Goal: Task Accomplishment & Management: Manage account settings

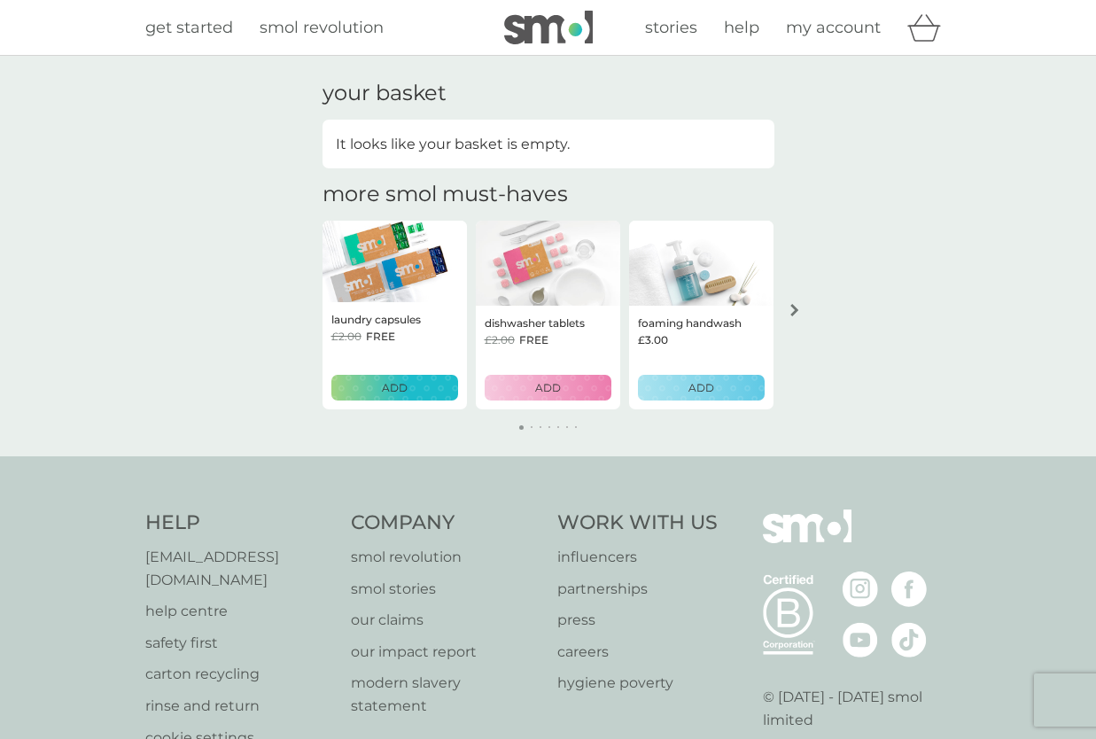
click at [824, 29] on span "my account" at bounding box center [833, 27] width 95 height 19
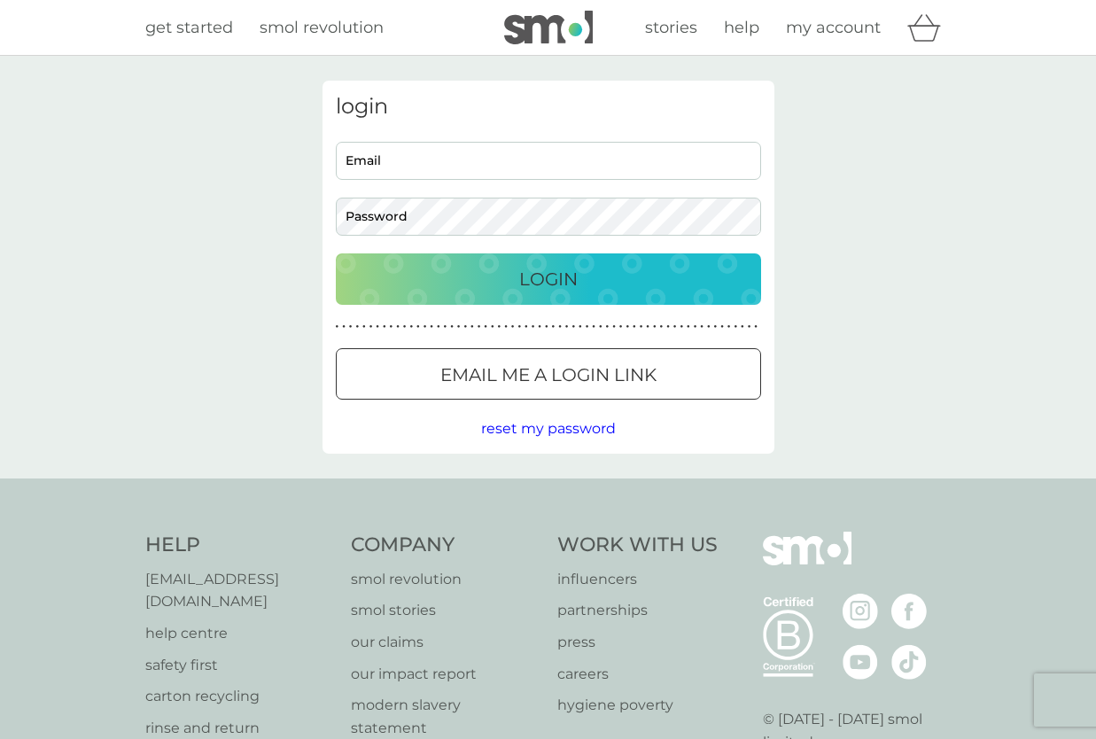
type input "brice150@googlemail.com"
click at [559, 276] on p "Login" at bounding box center [548, 279] width 58 height 28
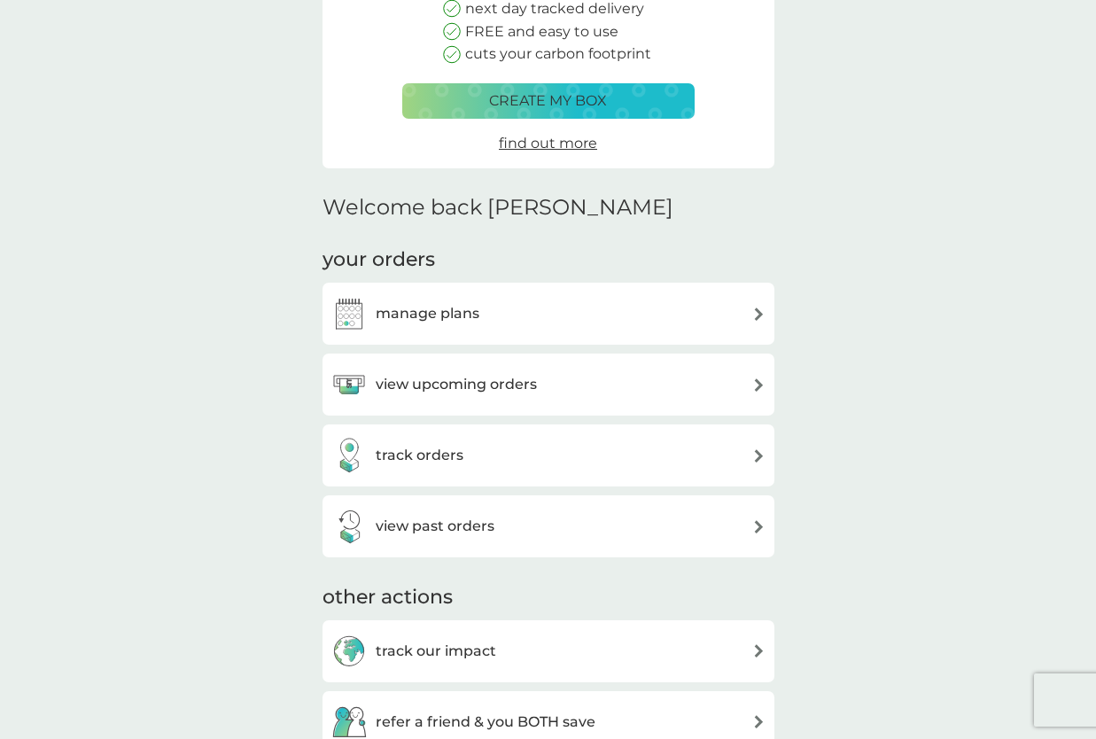
scroll to position [267, 0]
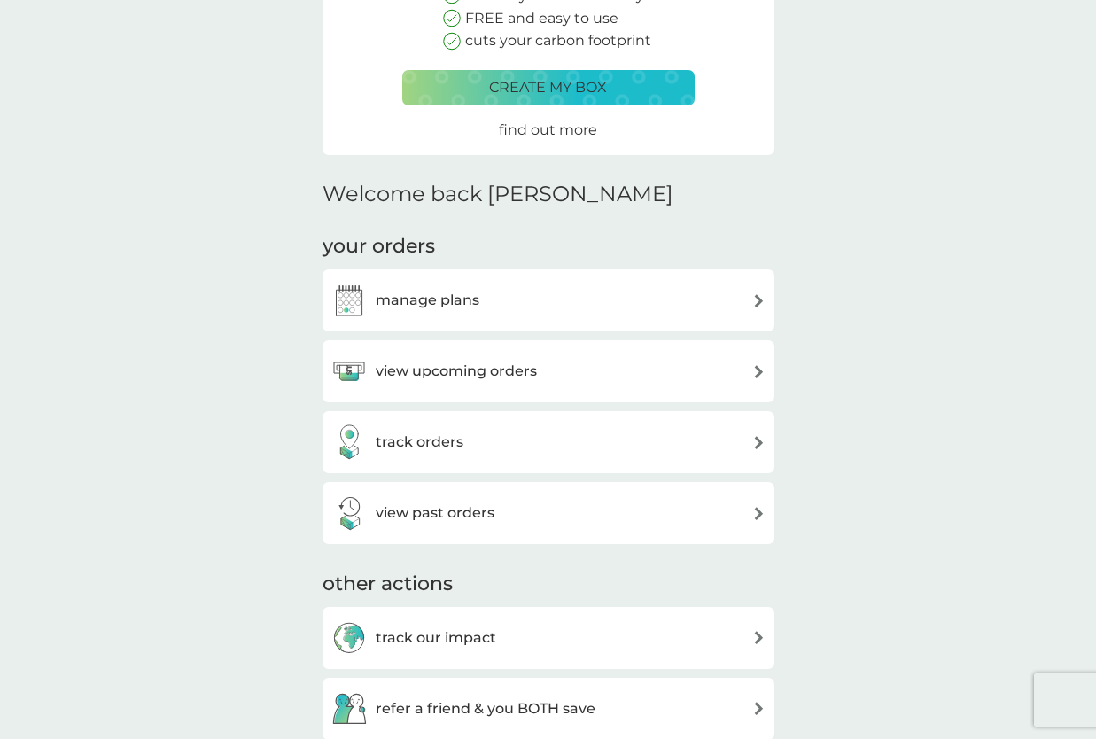
click at [459, 373] on h3 "view upcoming orders" at bounding box center [456, 371] width 161 height 23
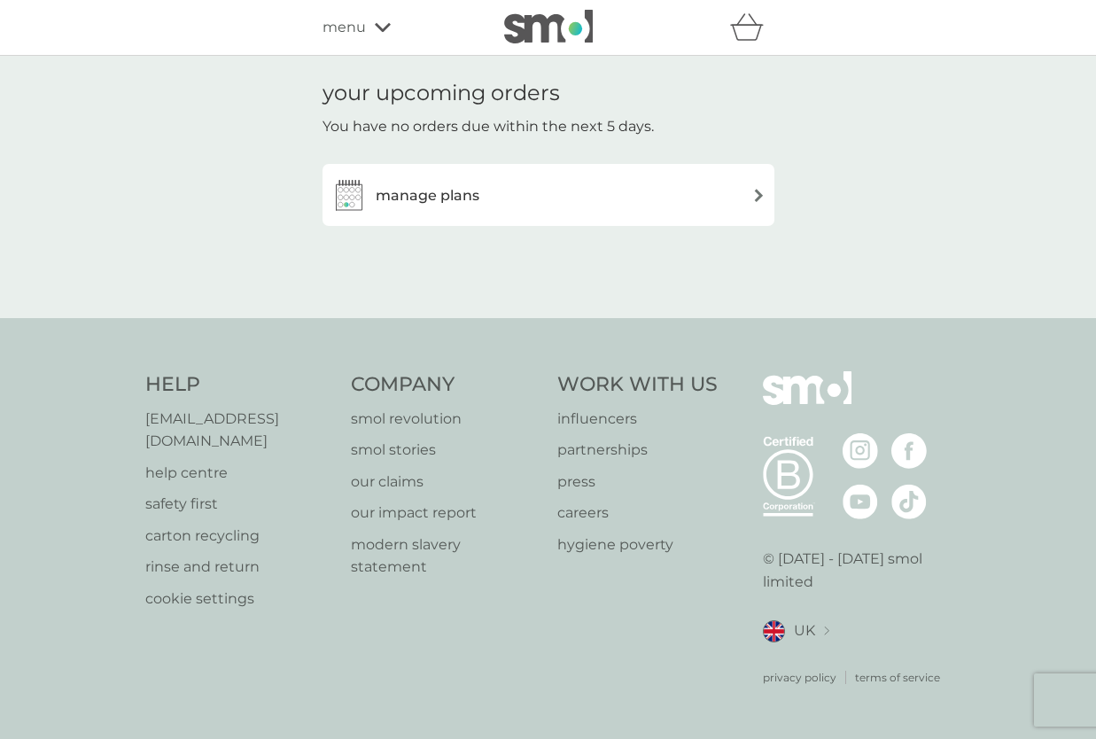
click at [447, 193] on h3 "manage plans" at bounding box center [428, 195] width 104 height 23
